Goal: Task Accomplishment & Management: Complete application form

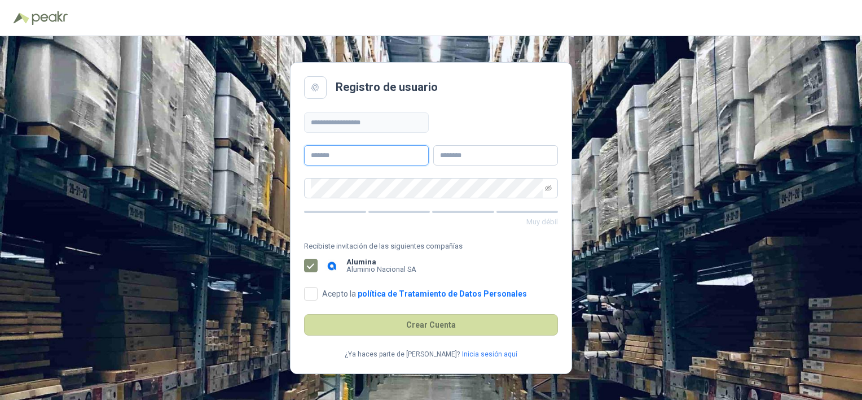
click at [380, 154] on input "text" at bounding box center [366, 155] width 125 height 20
type input "*****"
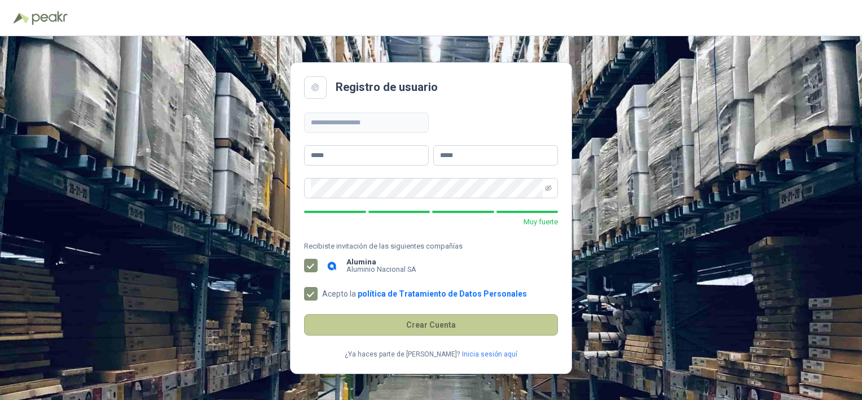
click at [423, 322] on button "Crear Cuenta" at bounding box center [431, 324] width 254 height 21
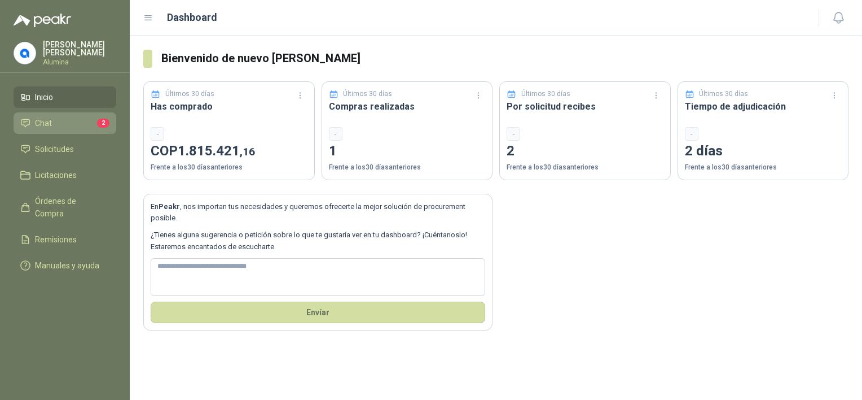
click at [68, 124] on li "Chat 2" at bounding box center [64, 123] width 89 height 12
click at [104, 118] on span "2" at bounding box center [103, 122] width 12 height 9
click at [37, 122] on span "Chat" at bounding box center [43, 123] width 17 height 12
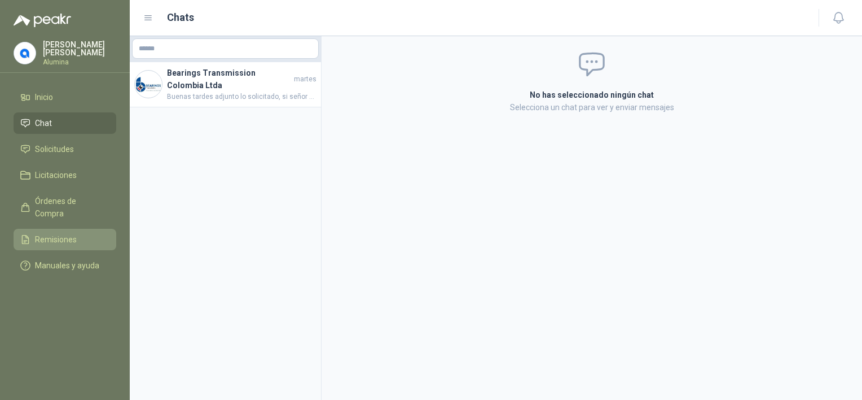
click at [44, 233] on span "Remisiones" at bounding box center [56, 239] width 42 height 12
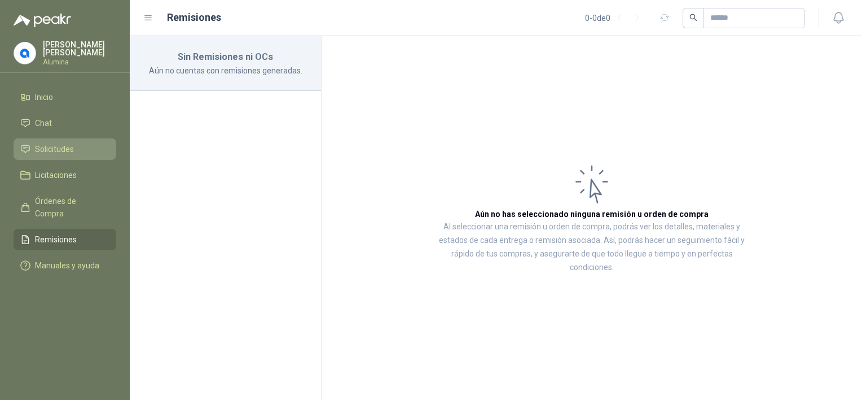
click at [50, 148] on span "Solicitudes" at bounding box center [54, 149] width 39 height 12
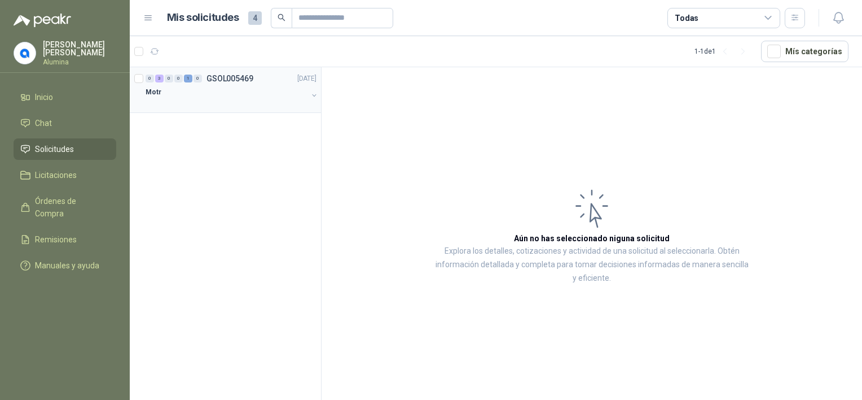
click at [183, 90] on div "Motr" at bounding box center [227, 92] width 162 height 14
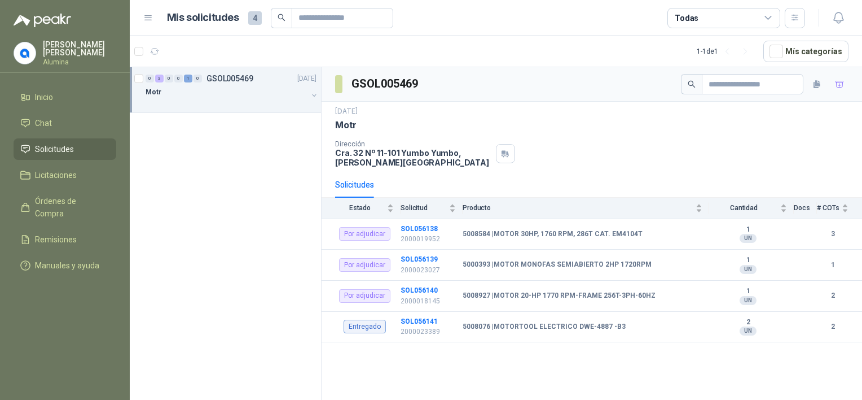
click at [219, 74] on p "GSOL005469" at bounding box center [230, 78] width 47 height 8
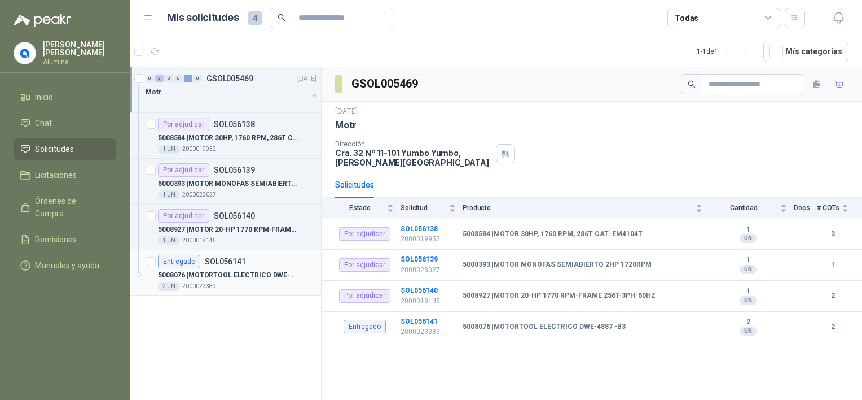
click at [213, 257] on p "SOL056141" at bounding box center [225, 261] width 41 height 8
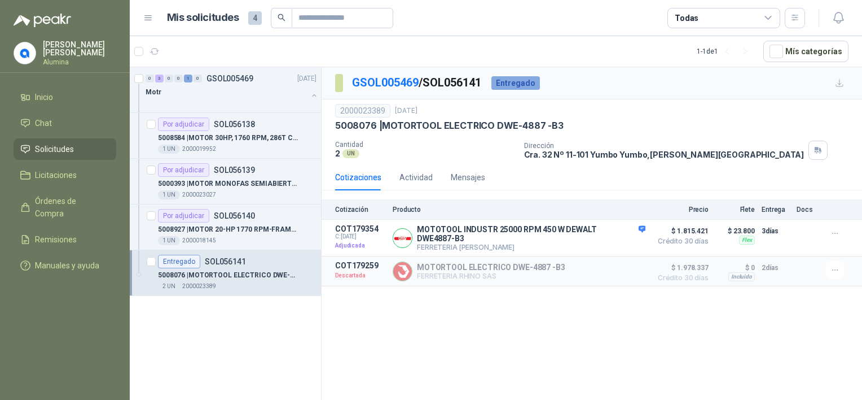
click at [575, 332] on div "GSOL005469 / SOL056141 Entregado 2000023389 [DATE] 5008076 | MOTORTOOL ELECTRIC…" at bounding box center [592, 235] width 541 height 336
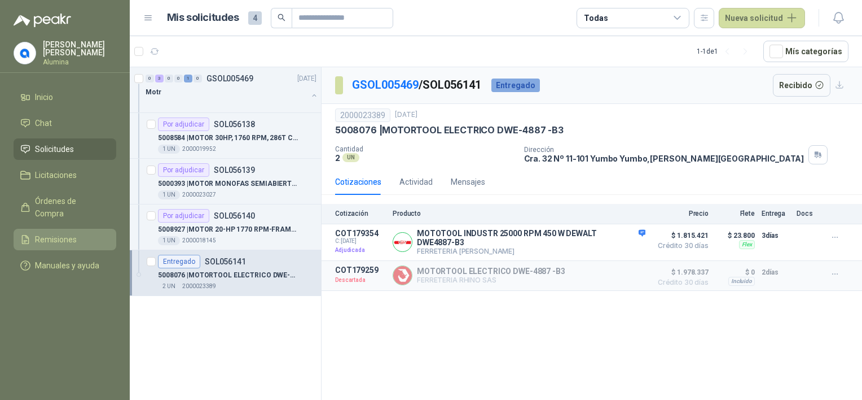
click at [62, 233] on span "Remisiones" at bounding box center [56, 239] width 42 height 12
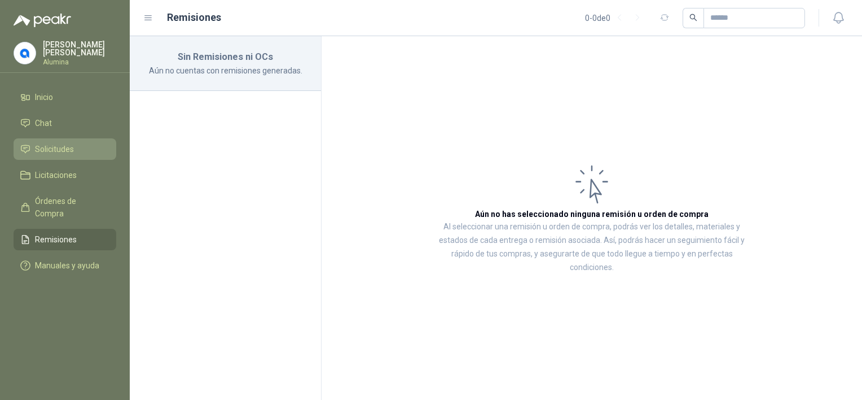
click at [55, 148] on span "Solicitudes" at bounding box center [54, 149] width 39 height 12
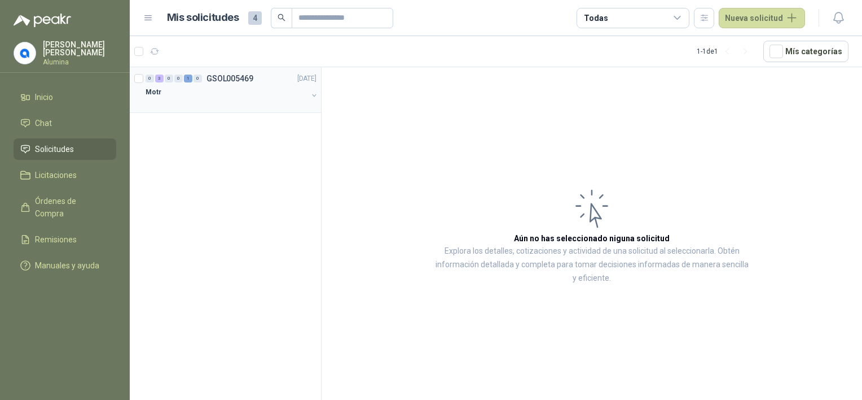
click at [229, 79] on p "GSOL005469" at bounding box center [230, 78] width 47 height 8
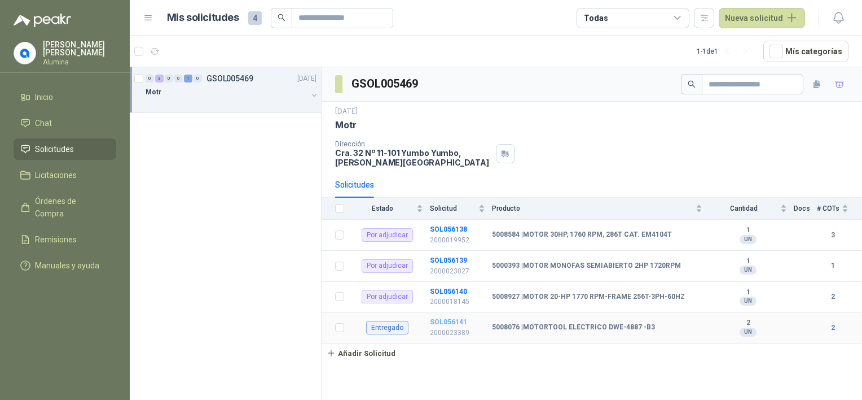
click at [459, 319] on b "SOL056141" at bounding box center [448, 322] width 37 height 8
